Goal: Task Accomplishment & Management: Use online tool/utility

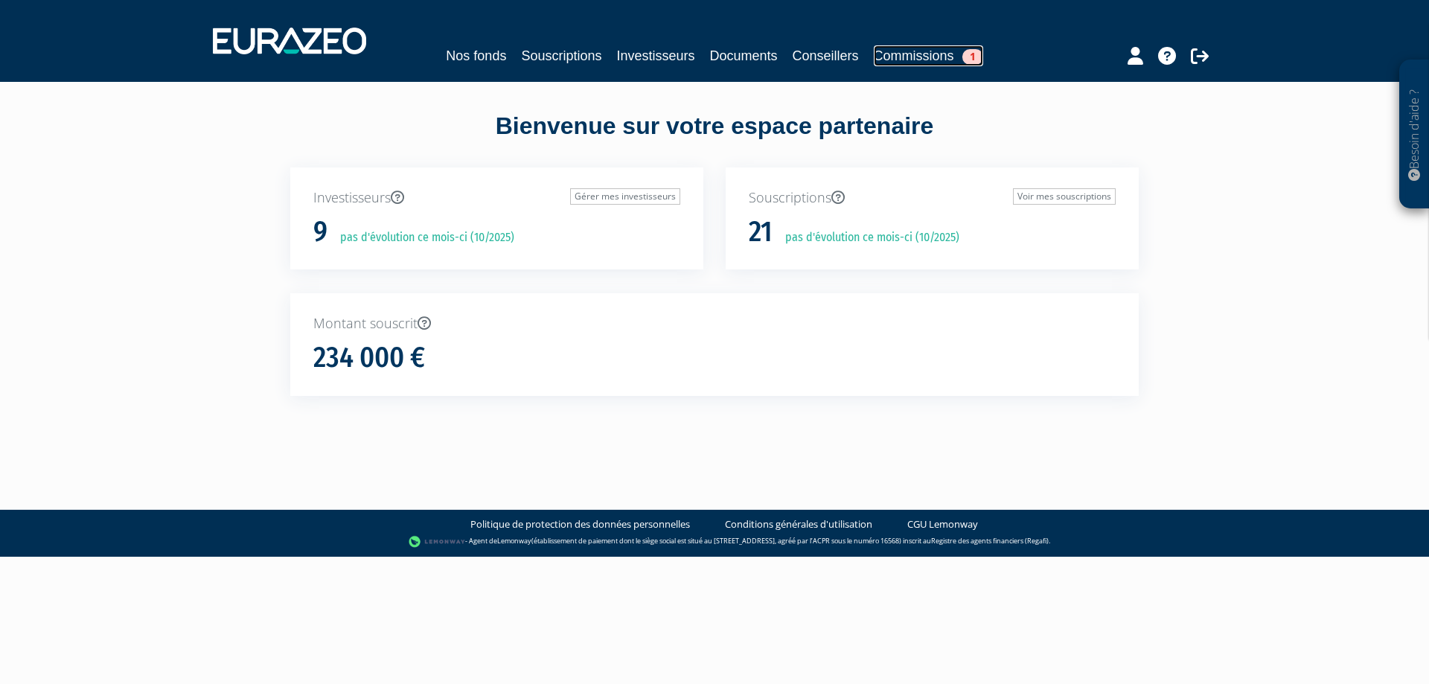
click at [945, 61] on link "Commissions 1" at bounding box center [928, 55] width 109 height 21
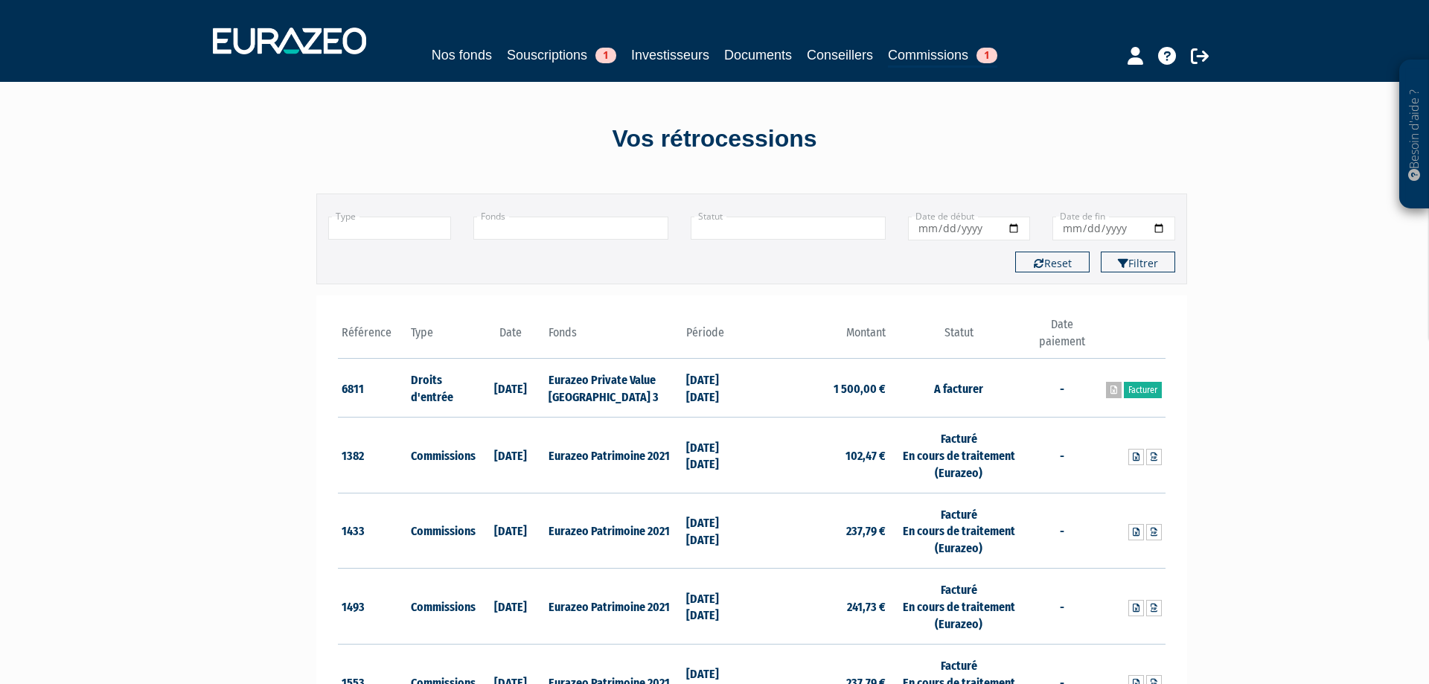
click at [1111, 394] on icon at bounding box center [1114, 390] width 7 height 9
click at [1140, 389] on link "Facturer" at bounding box center [1143, 390] width 38 height 16
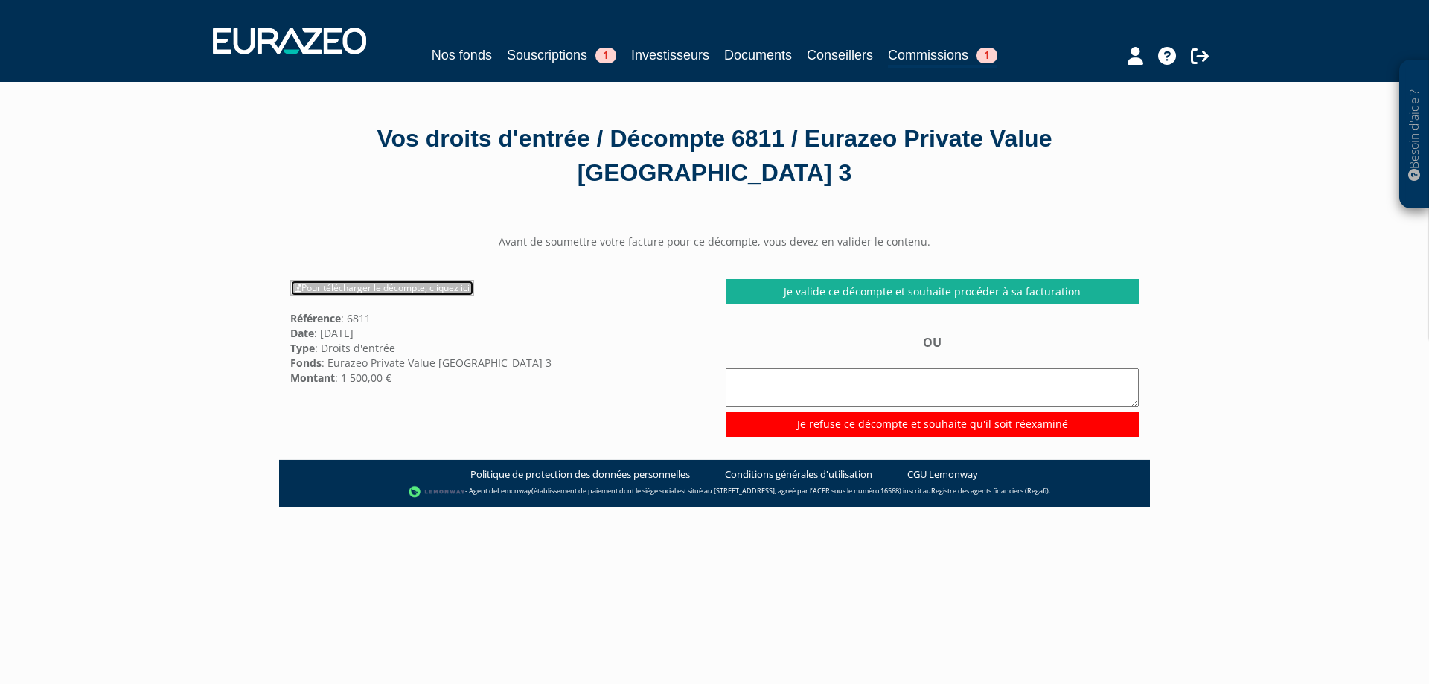
click at [389, 290] on link "Pour télécharger le décompte, cliquez ici" at bounding box center [382, 288] width 184 height 16
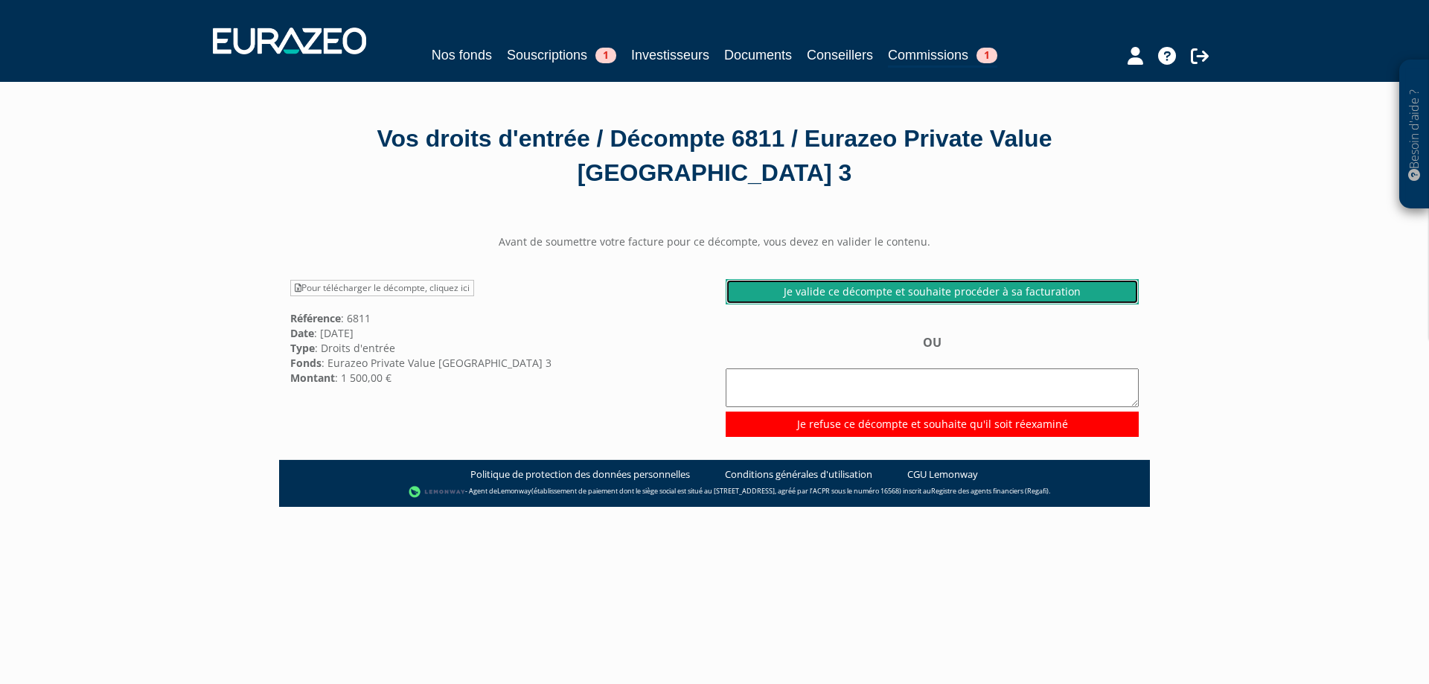
click at [933, 295] on link "Je valide ce décompte et souhaite procéder à sa facturation" at bounding box center [932, 291] width 413 height 25
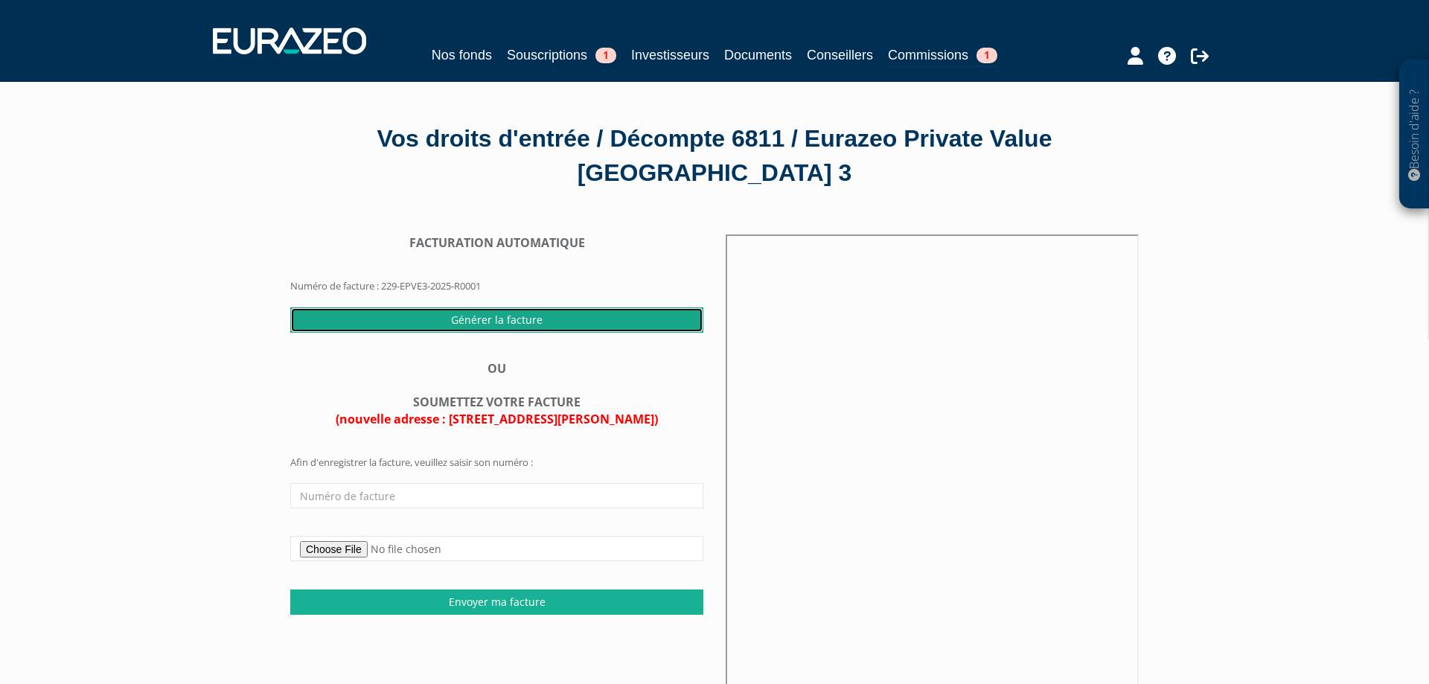
click at [510, 322] on input "Générer la facture" at bounding box center [496, 319] width 413 height 25
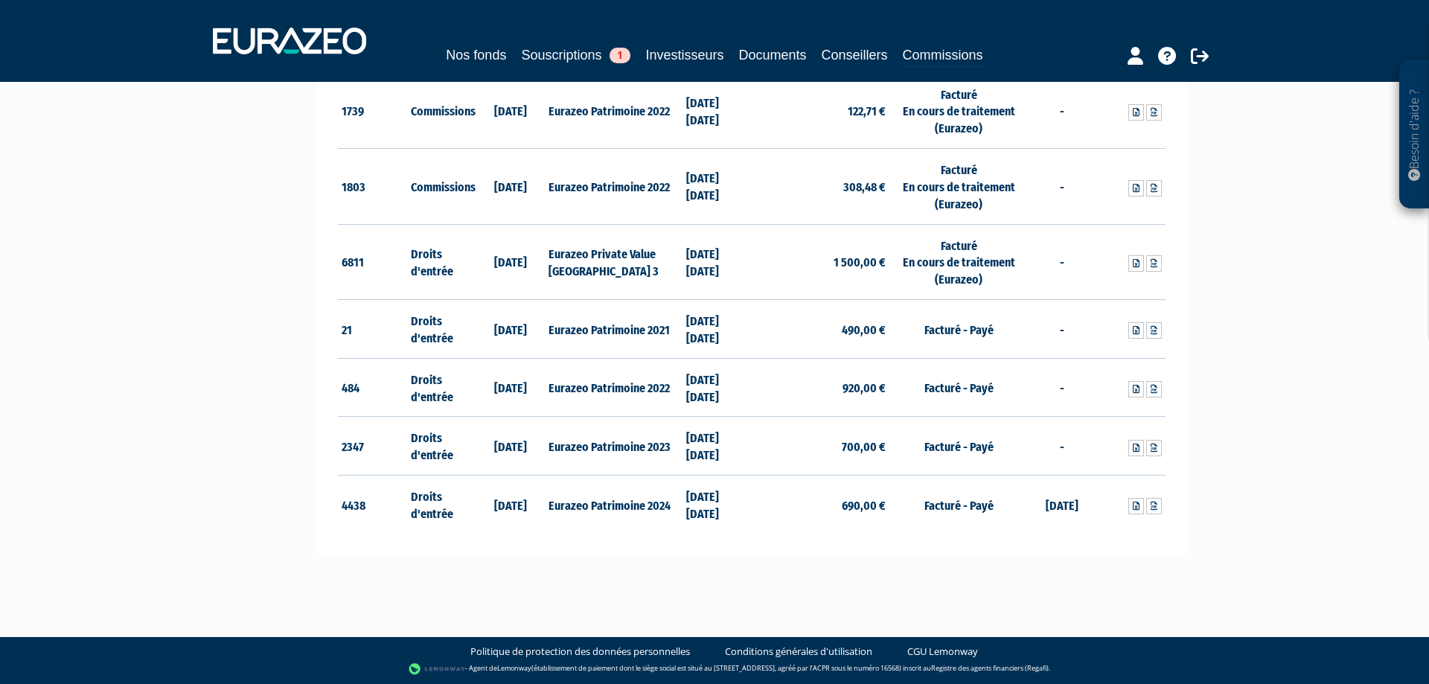
scroll to position [513, 0]
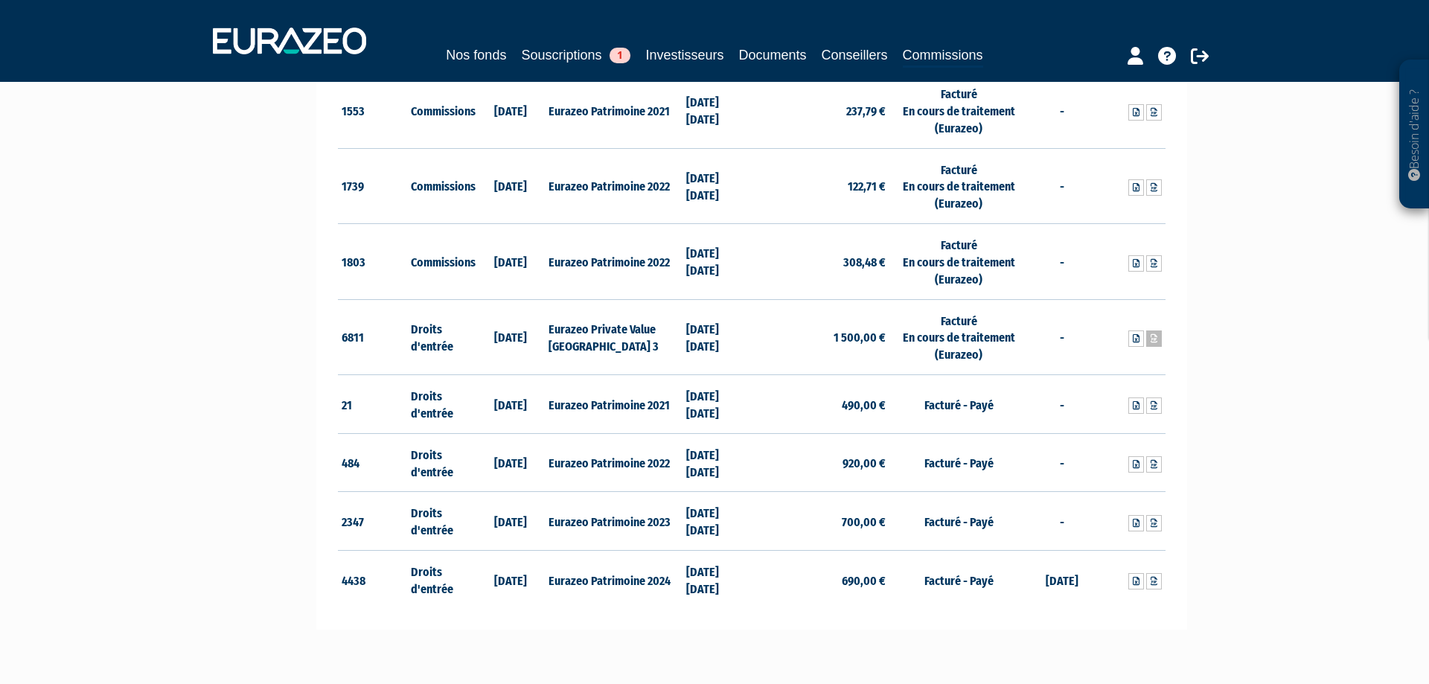
click at [1155, 339] on icon at bounding box center [1154, 338] width 7 height 9
click at [1134, 345] on link at bounding box center [1136, 338] width 16 height 16
click at [624, 54] on span "1" at bounding box center [620, 56] width 21 height 16
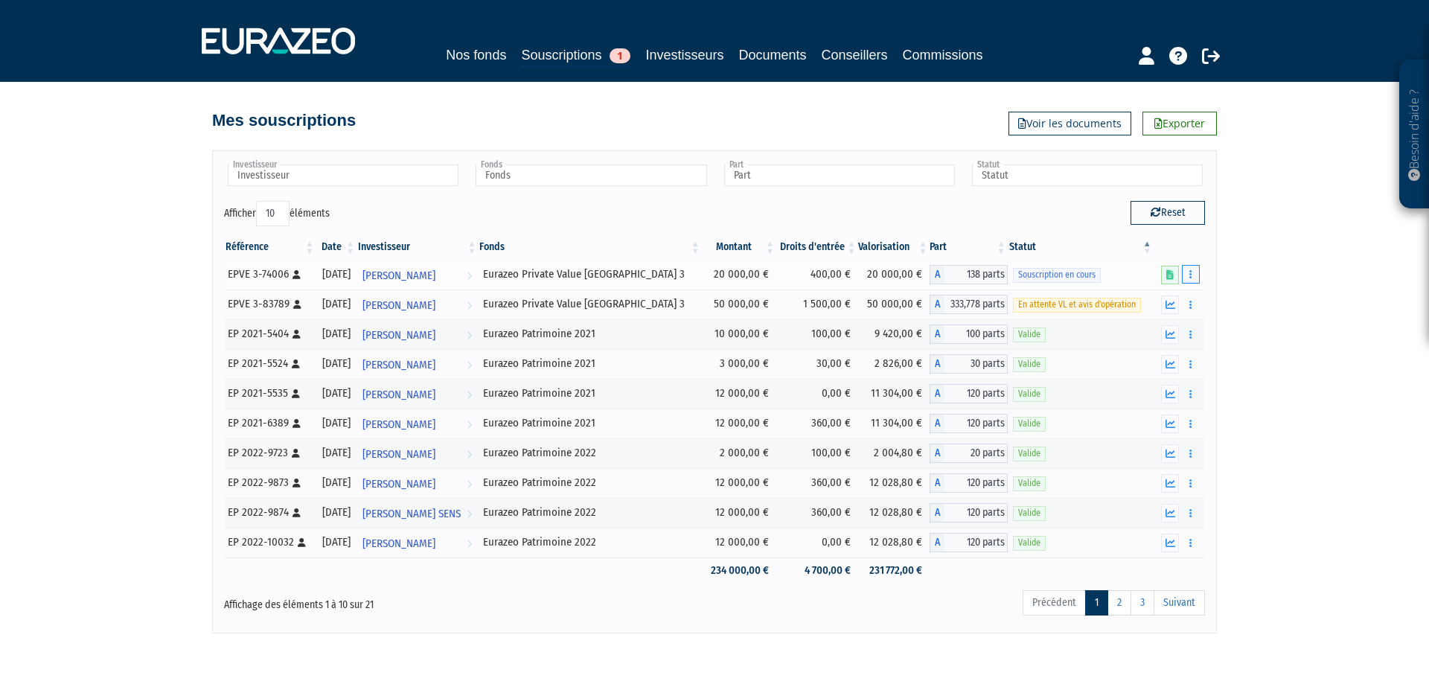
click at [1191, 274] on icon "button" at bounding box center [1190, 274] width 2 height 10
click at [1173, 366] on link "Supprimer" at bounding box center [1147, 357] width 97 height 25
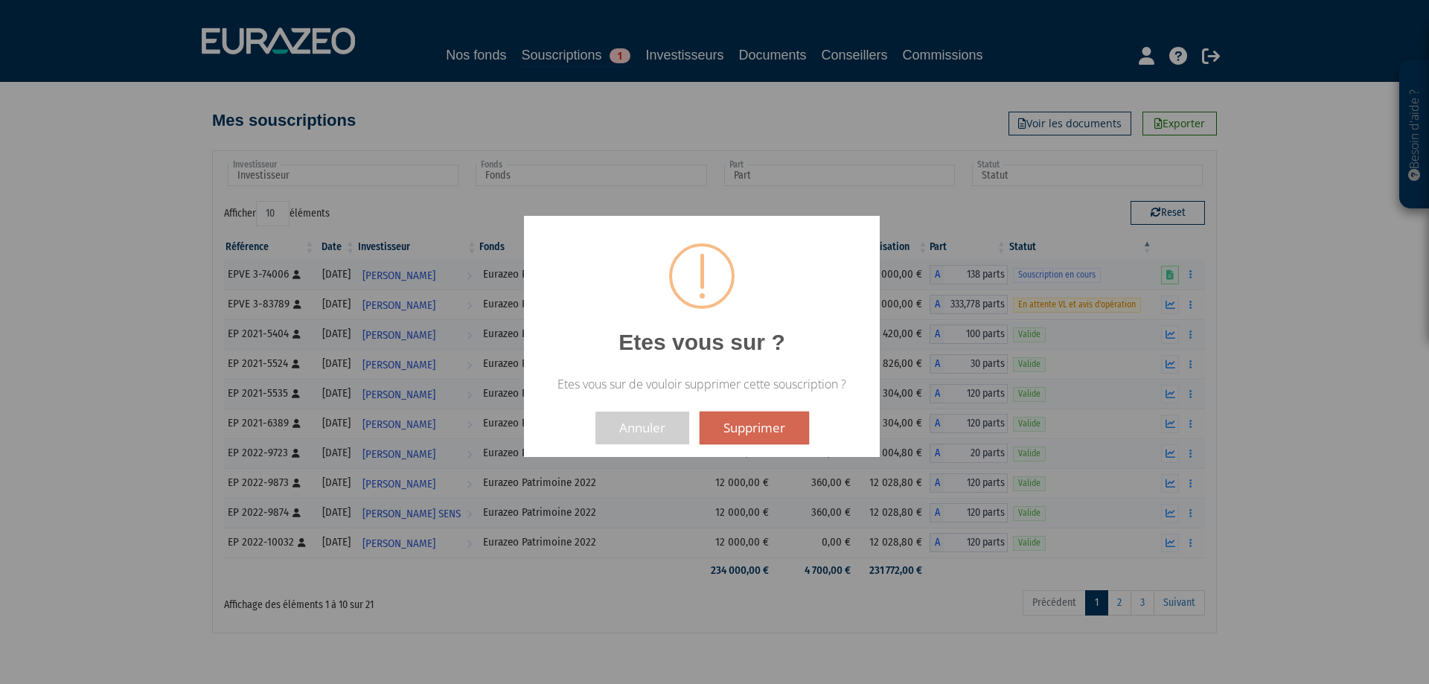
click at [764, 423] on button "Supprimer" at bounding box center [754, 428] width 109 height 33
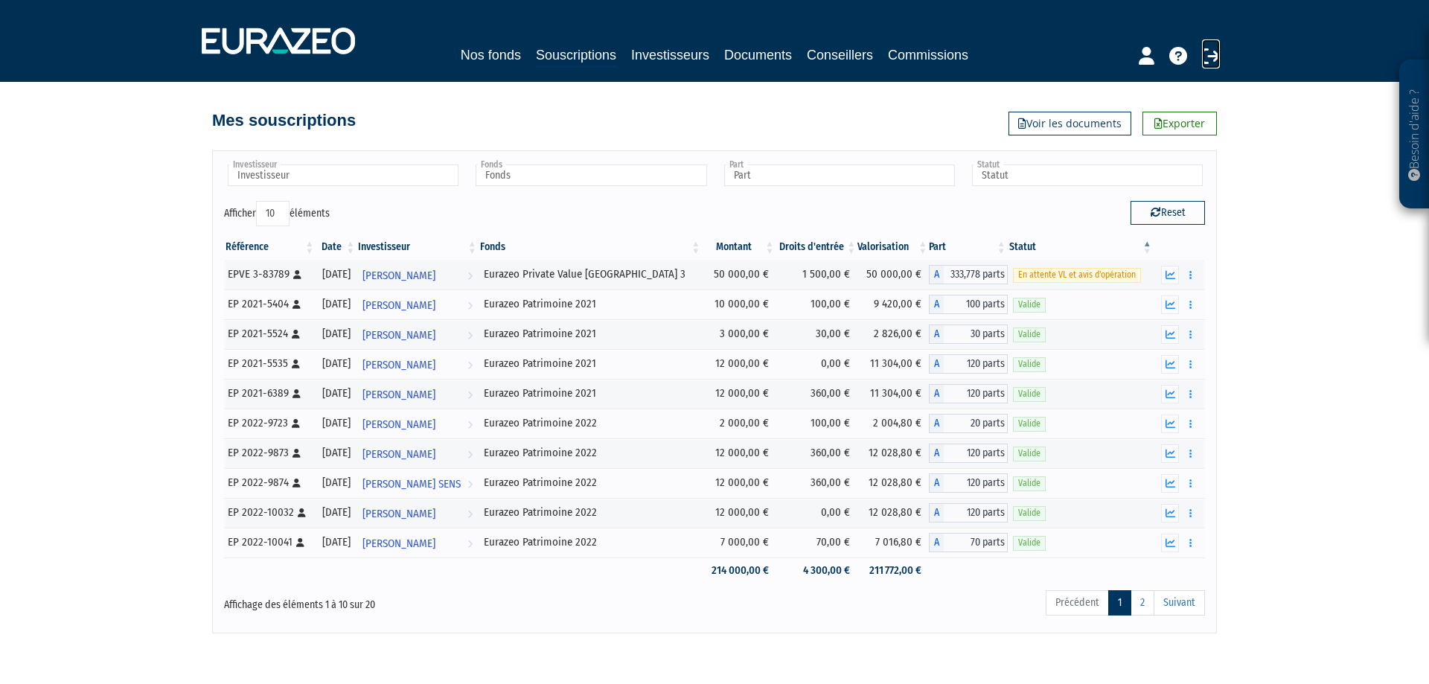
click at [1215, 64] on icon at bounding box center [1211, 56] width 18 height 18
